Goal: Task Accomplishment & Management: Complete application form

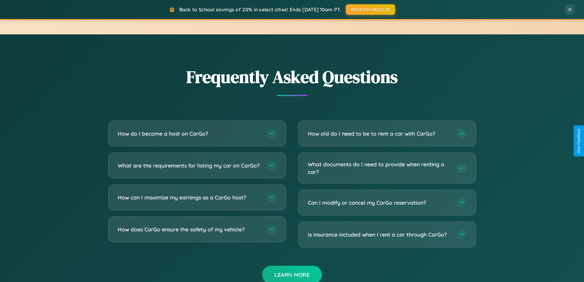
scroll to position [1180, 0]
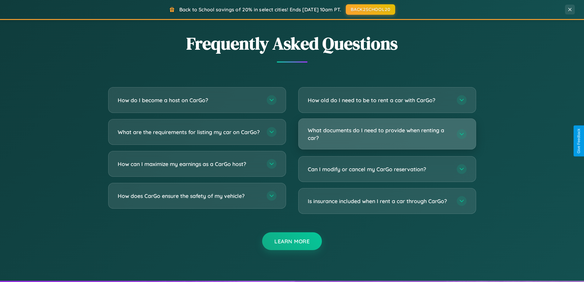
click at [387, 134] on h3 "What documents do I need to provide when renting a car?" at bounding box center [379, 133] width 143 height 15
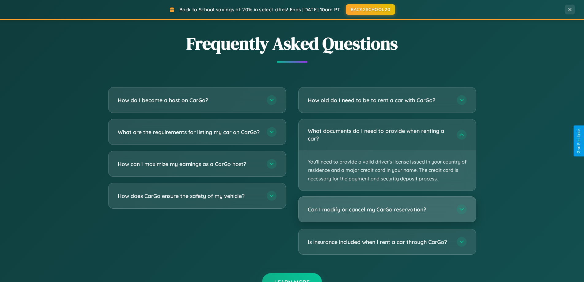
click at [387, 209] on h3 "Can I modify or cancel my CarGo reservation?" at bounding box center [379, 210] width 143 height 8
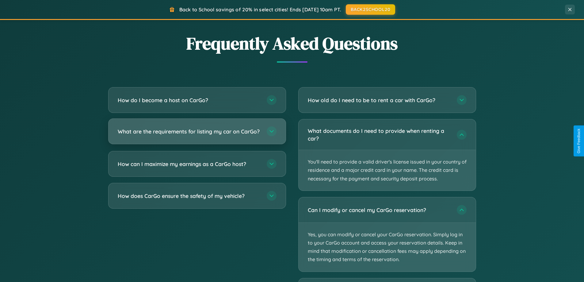
click at [197, 134] on h3 "What are the requirements for listing my car on CarGo?" at bounding box center [189, 132] width 143 height 8
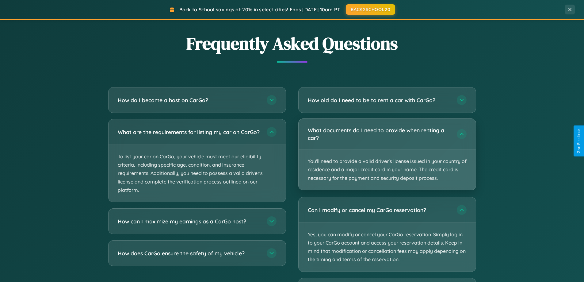
click at [387, 154] on p "You'll need to provide a valid driver's license issued in your country of resid…" at bounding box center [387, 169] width 177 height 40
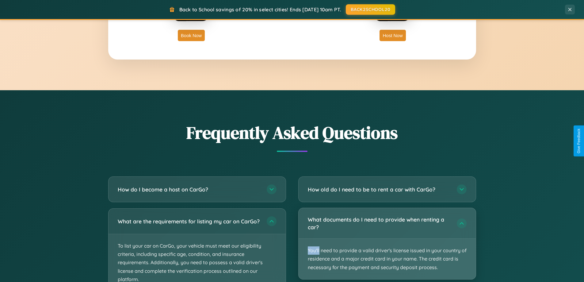
scroll to position [986, 0]
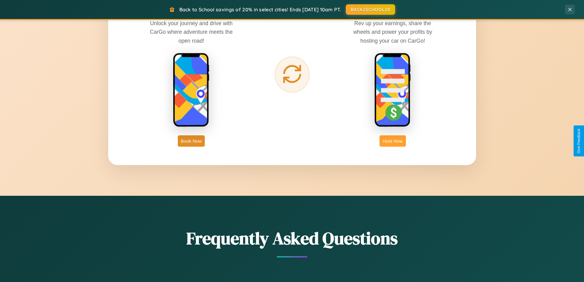
click at [393, 141] on button "Host Now" at bounding box center [393, 140] width 26 height 11
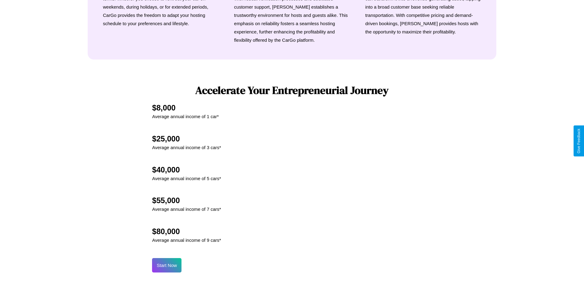
scroll to position [829, 0]
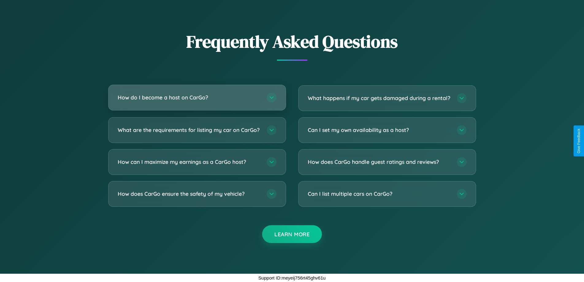
click at [197, 94] on h3 "How do I become a host on CarGo?" at bounding box center [189, 98] width 143 height 8
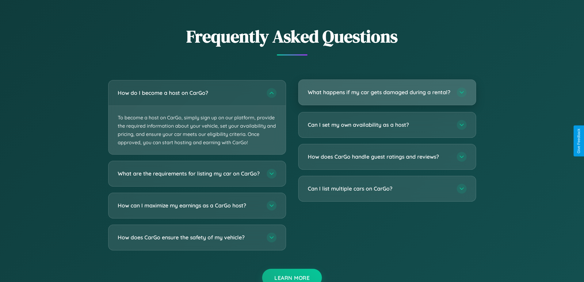
click at [387, 95] on h3 "What happens if my car gets damaged during a rental?" at bounding box center [379, 92] width 143 height 8
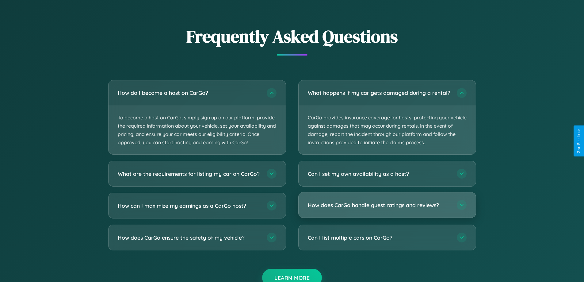
click at [387, 209] on h3 "How does CarGo handle guest ratings and reviews?" at bounding box center [379, 205] width 143 height 8
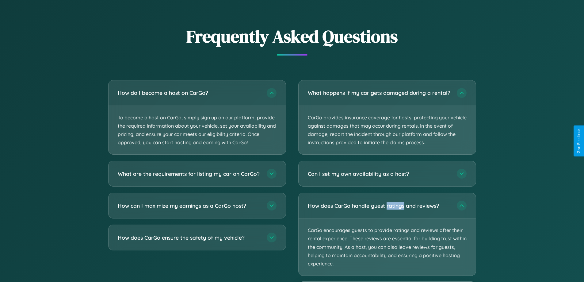
scroll to position [860, 0]
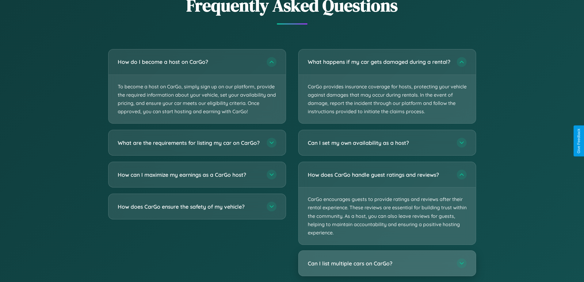
click at [387, 267] on h3 "Can I list multiple cars on CarGo?" at bounding box center [379, 264] width 143 height 8
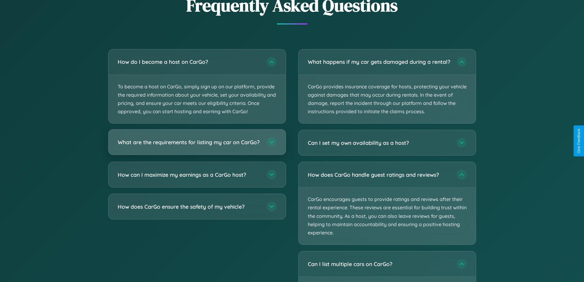
click at [197, 144] on h3 "What are the requirements for listing my car on CarGo?" at bounding box center [189, 142] width 143 height 8
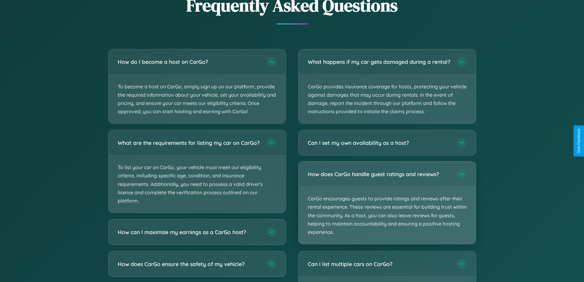
click at [387, 208] on p "CarGo encourages guests to provide ratings and reviews after their rental exper…" at bounding box center [387, 215] width 177 height 57
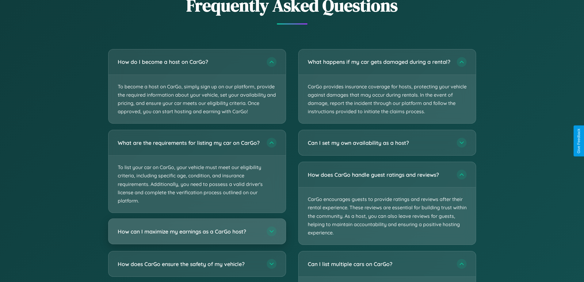
click at [197, 235] on h3 "How can I maximize my earnings as a CarGo host?" at bounding box center [189, 232] width 143 height 8
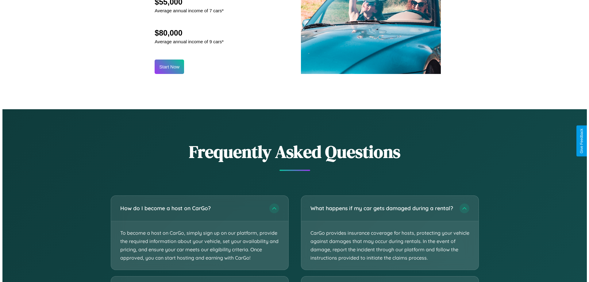
scroll to position [640, 0]
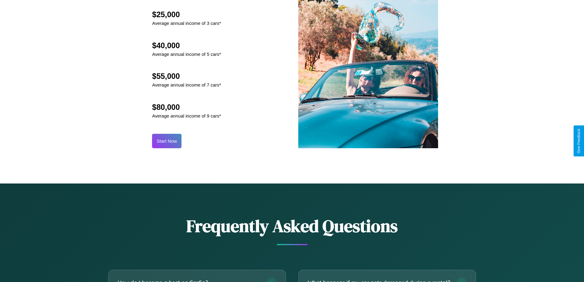
click at [167, 141] on button "Start Now" at bounding box center [166, 141] width 29 height 14
